Goal: Find specific page/section: Find specific page/section

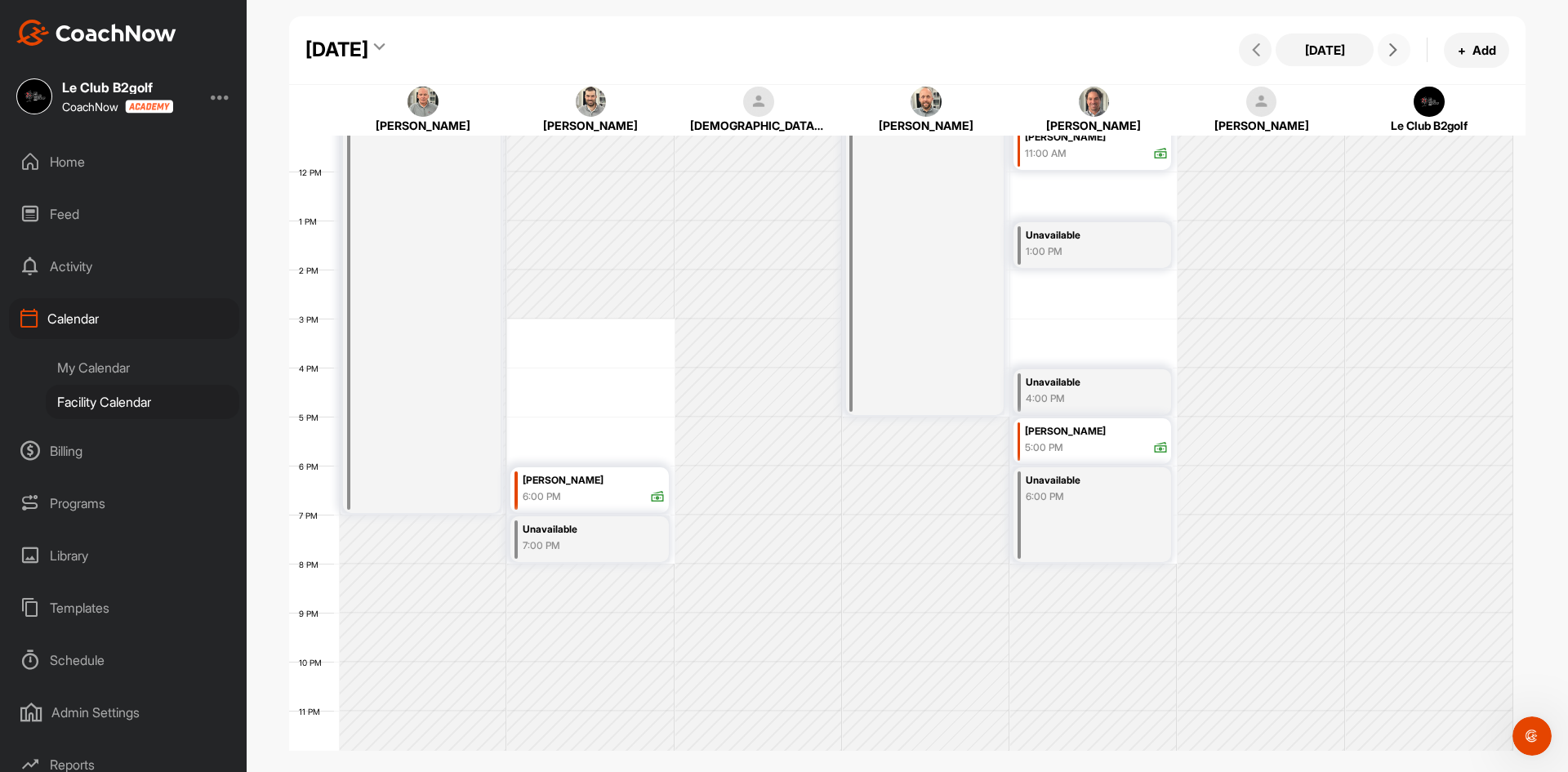
scroll to position [561, 0]
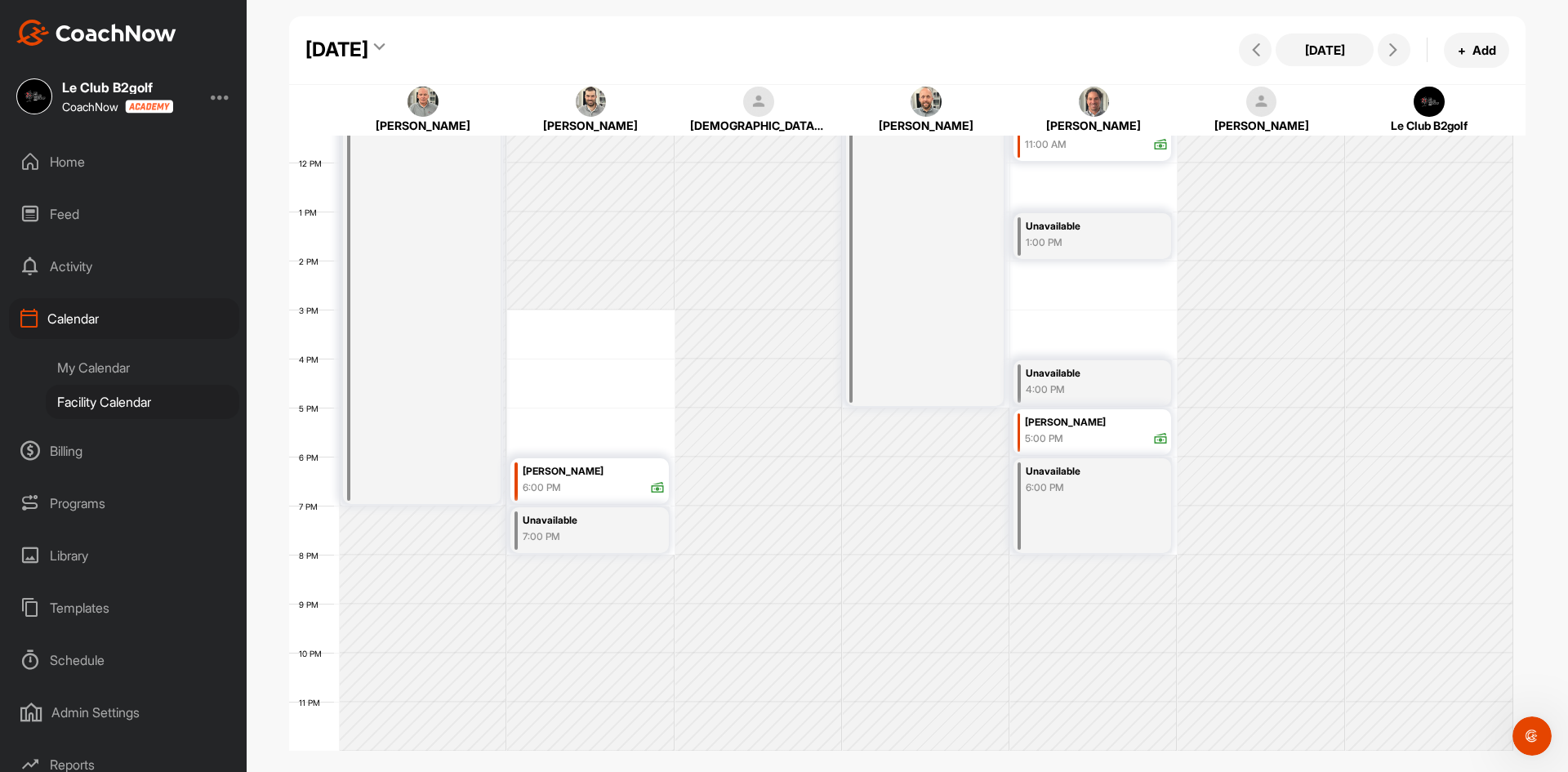
click at [385, 50] on icon at bounding box center [379, 49] width 11 height 17
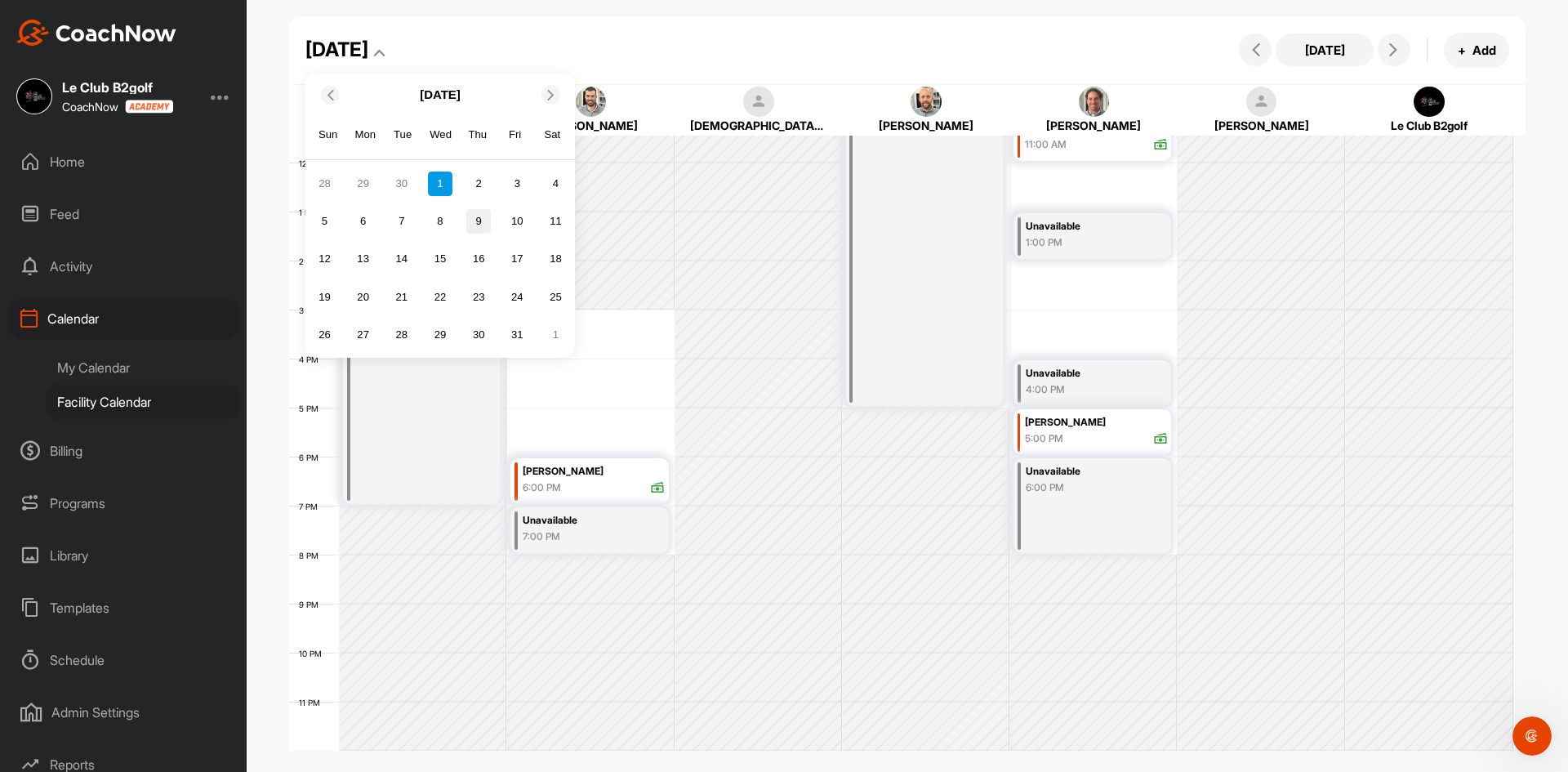
click at [482, 224] on div "9" at bounding box center [478, 221] width 25 height 25
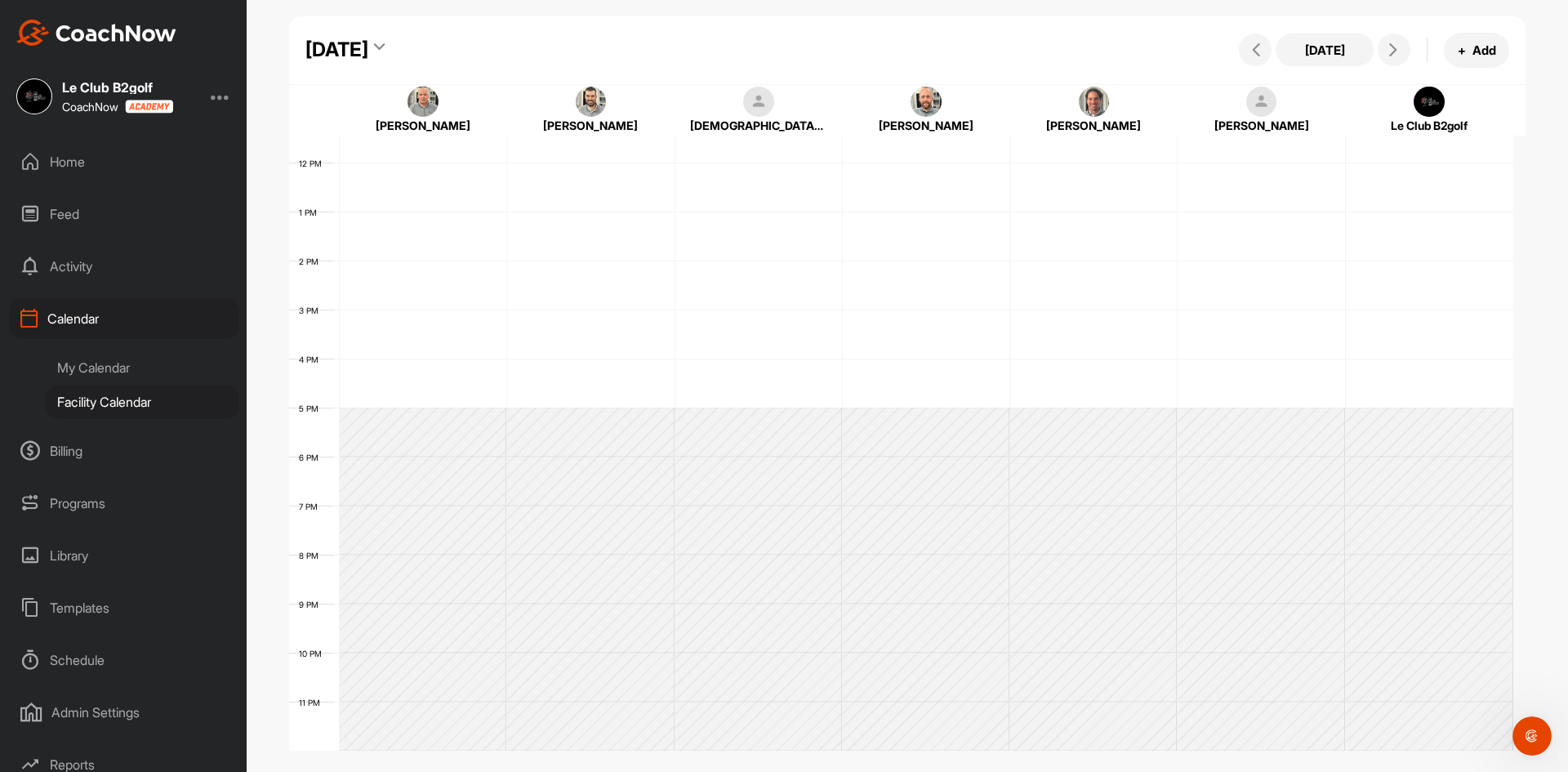
scroll to position [283, 0]
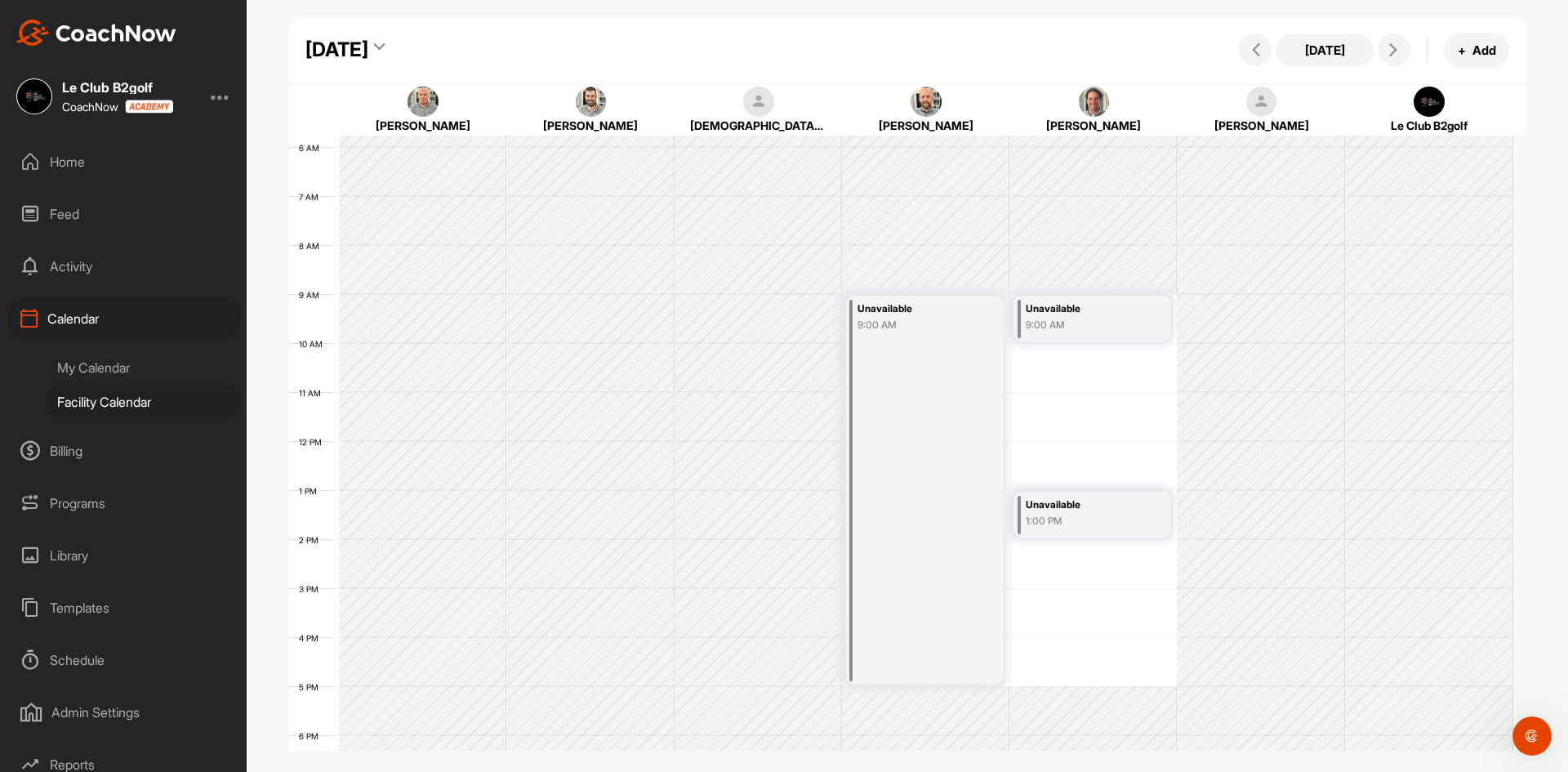
click at [385, 46] on icon at bounding box center [379, 49] width 11 height 17
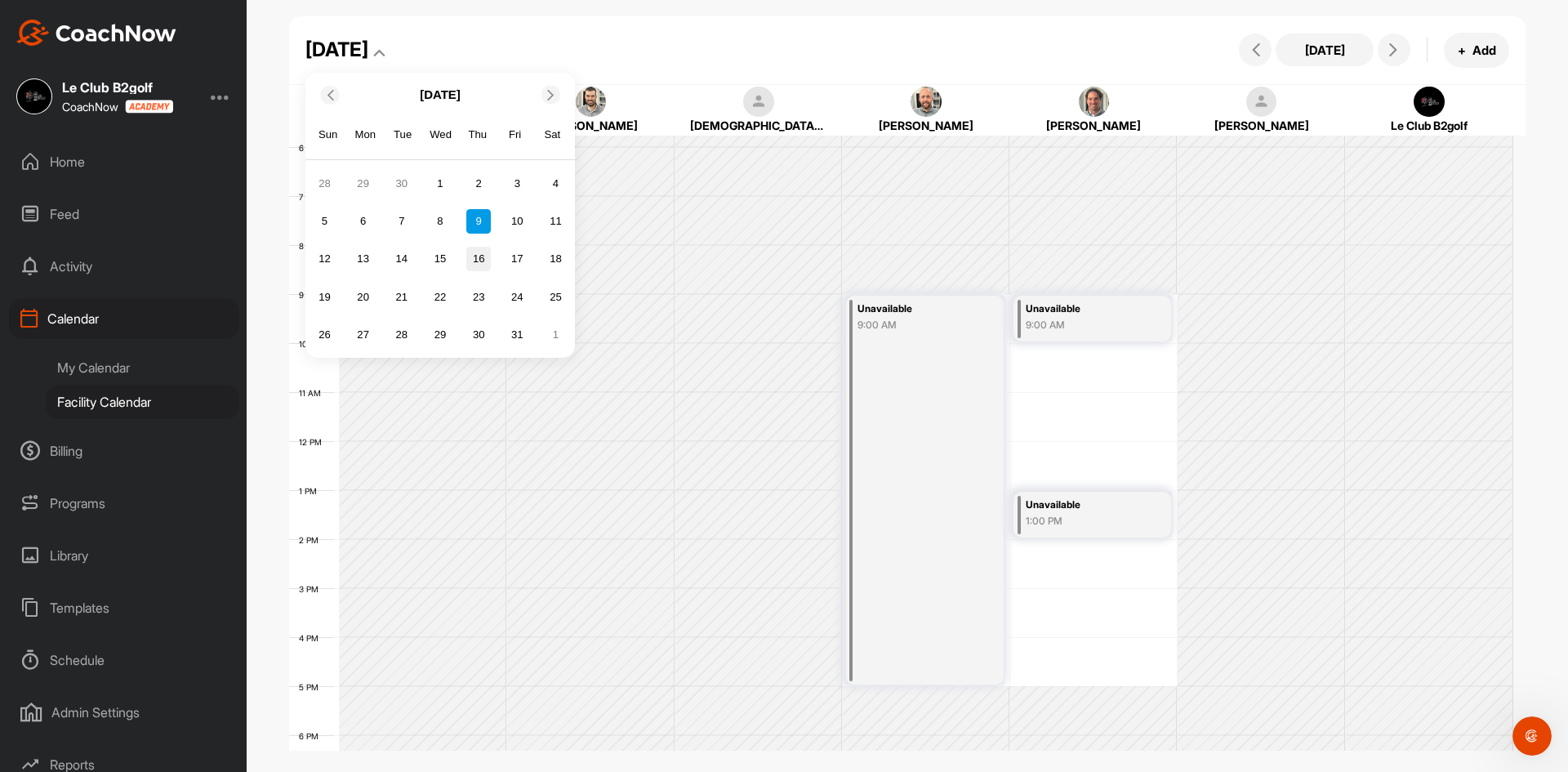
click at [481, 262] on div "16" at bounding box center [478, 259] width 25 height 25
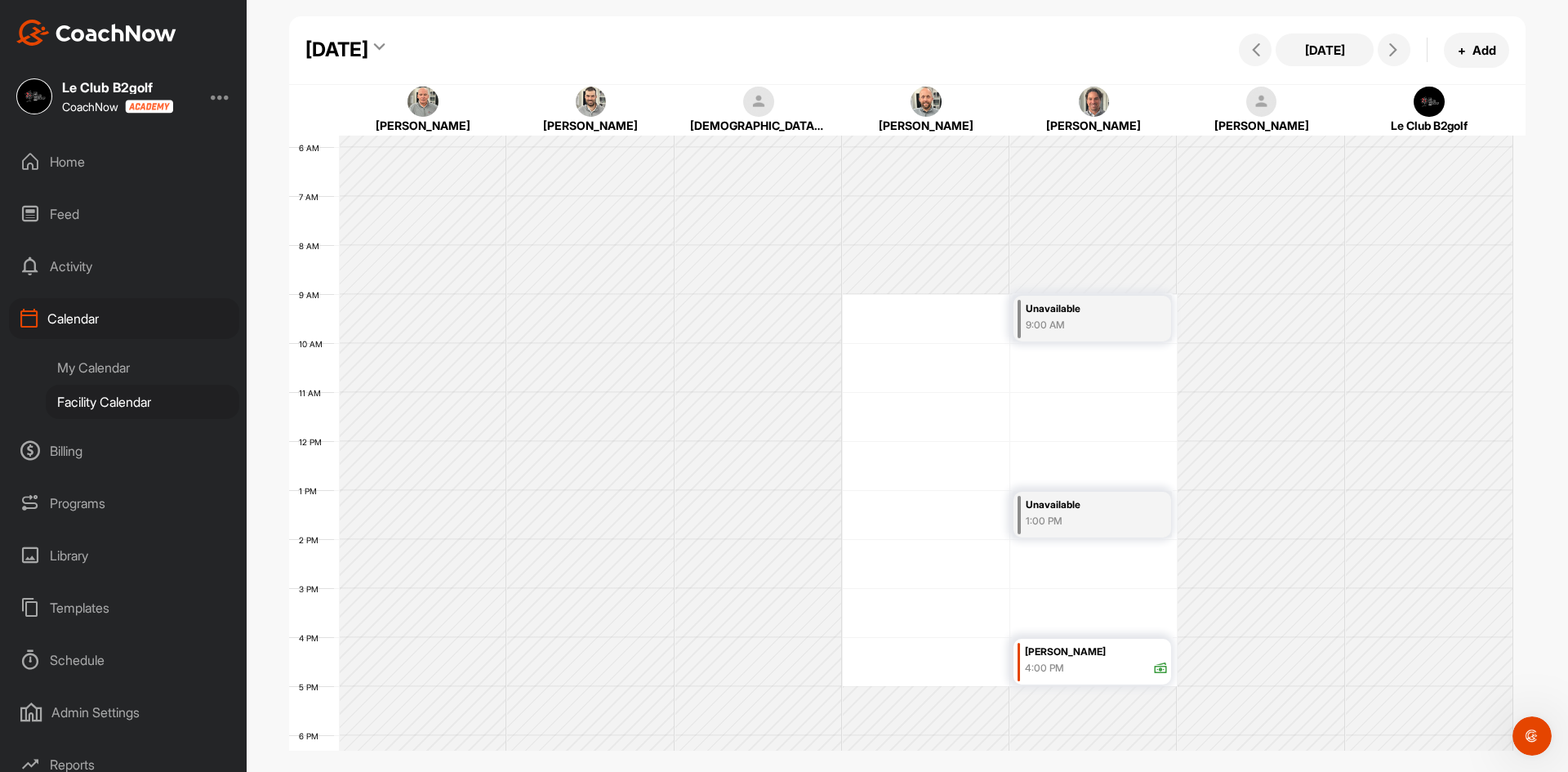
click at [394, 45] on div "[DATE]" at bounding box center [349, 50] width 89 height 30
click at [385, 46] on icon at bounding box center [379, 49] width 11 height 17
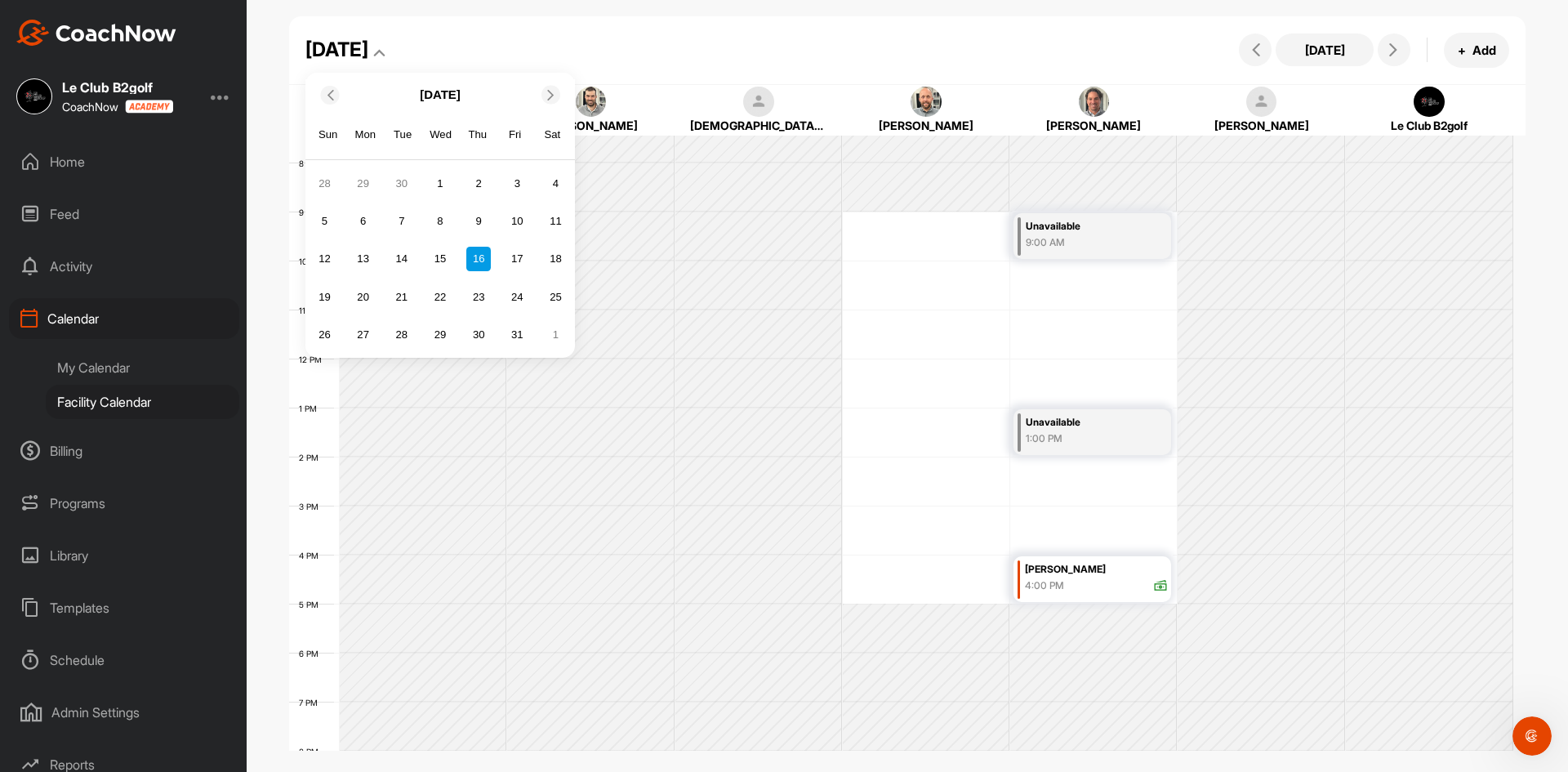
scroll to position [364, 0]
click at [477, 301] on div "23" at bounding box center [478, 296] width 25 height 25
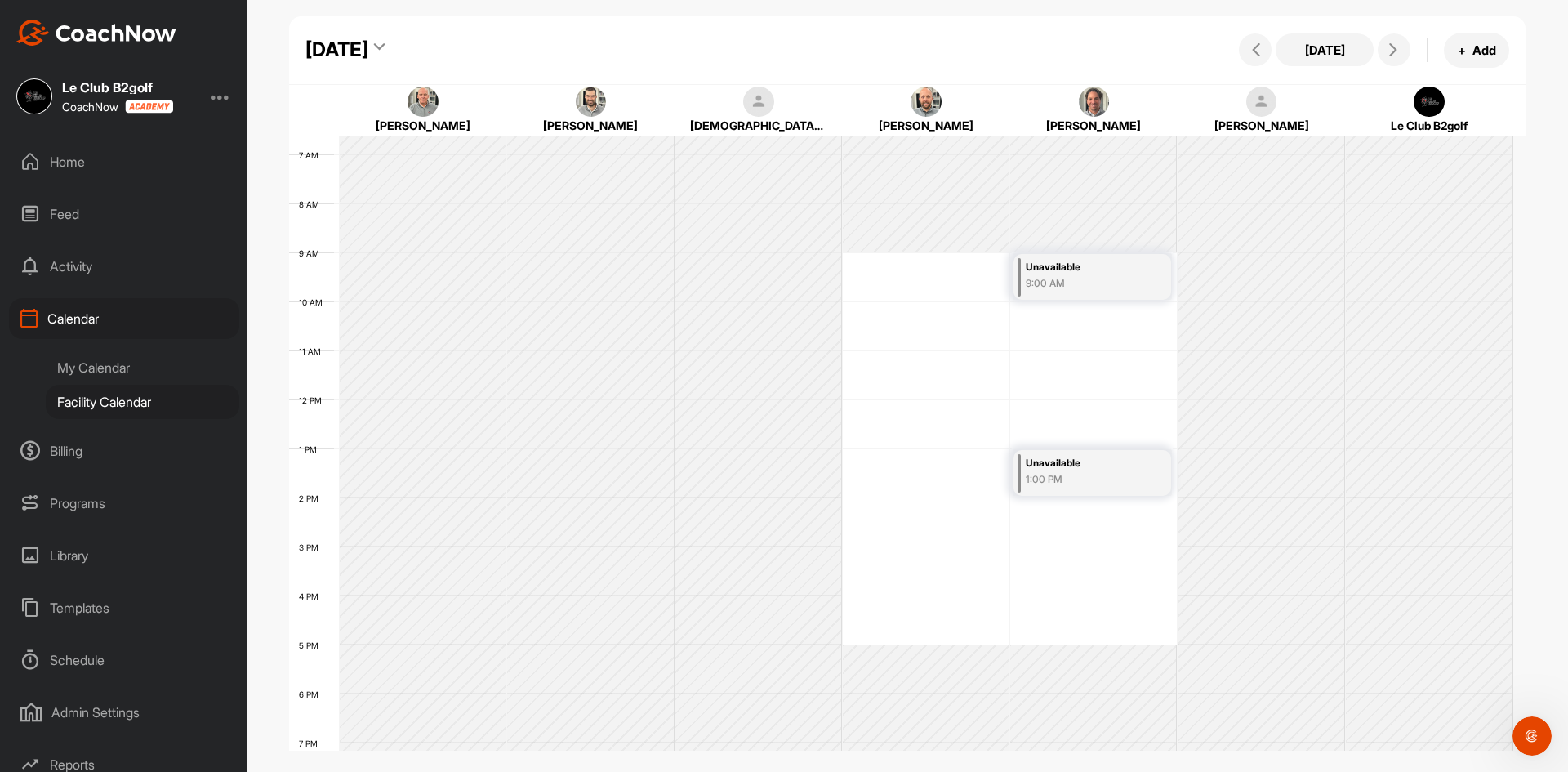
scroll to position [316, 0]
click at [84, 164] on div "Home" at bounding box center [124, 161] width 230 height 40
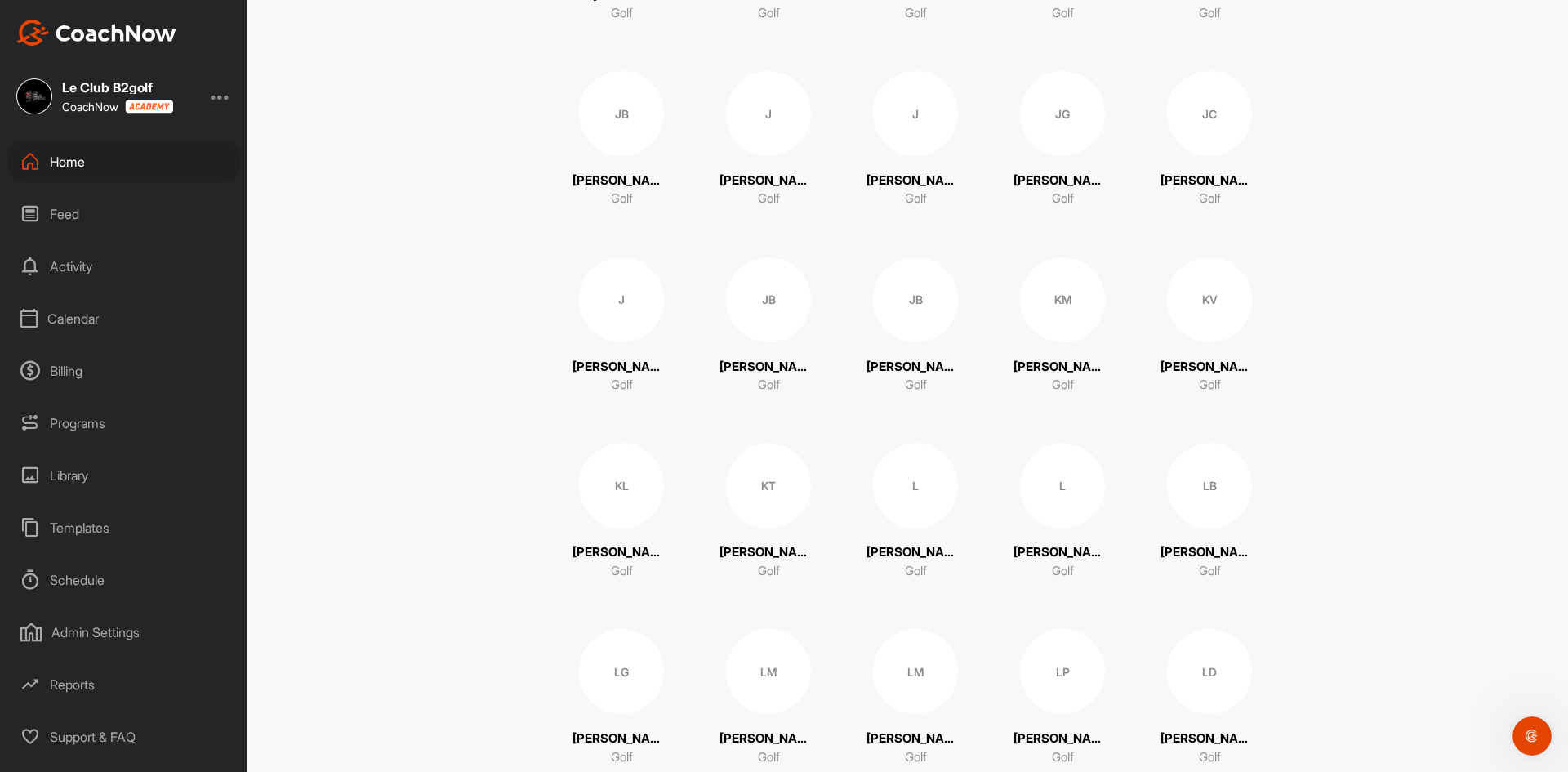
scroll to position [2370, 0]
drag, startPoint x: 1309, startPoint y: 500, endPoint x: 1374, endPoint y: 519, distance: 67.7
click at [1374, 519] on div "Home 8 Notifications Invitations This Week [PERSON_NAME] joined space 2 d • [PE…" at bounding box center [908, 386] width 1322 height 772
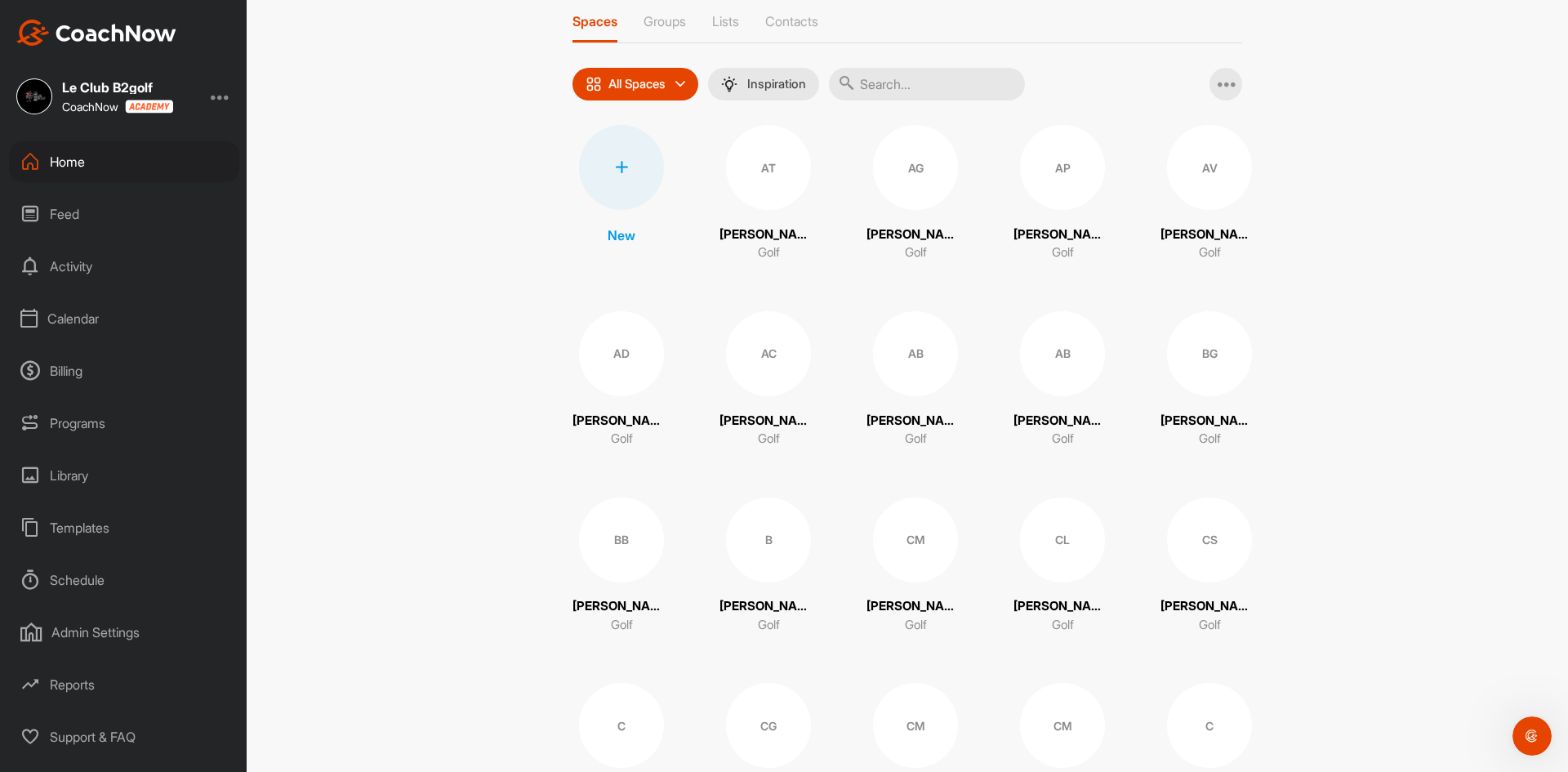
scroll to position [0, 0]
